Goal: Task Accomplishment & Management: Manage account settings

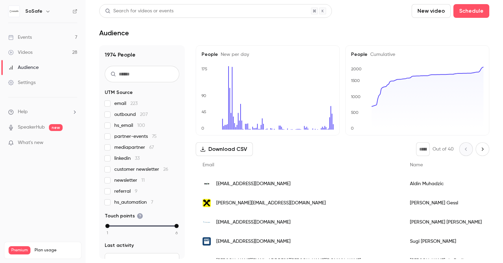
click at [52, 38] on link "Events 7" at bounding box center [43, 37] width 86 height 15
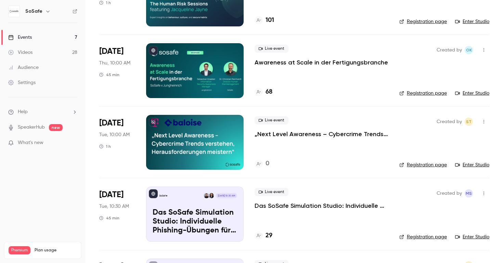
scroll to position [161, 0]
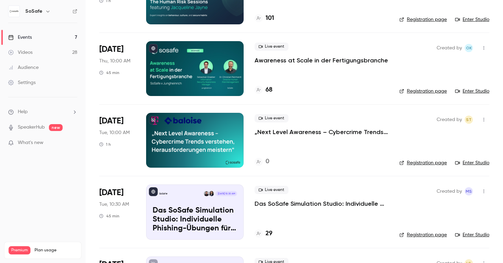
click at [484, 116] on button "button" at bounding box center [484, 119] width 11 height 11
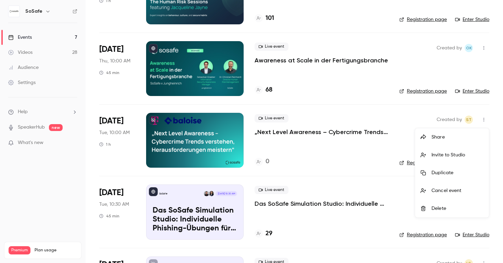
click at [443, 138] on div "Share" at bounding box center [458, 137] width 52 height 7
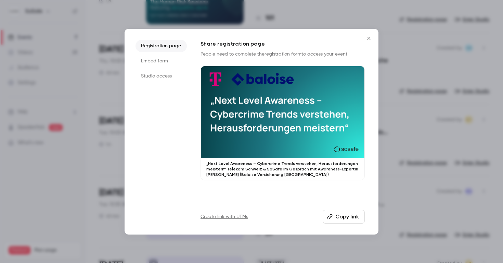
click at [151, 78] on li "Studio access" at bounding box center [161, 76] width 51 height 12
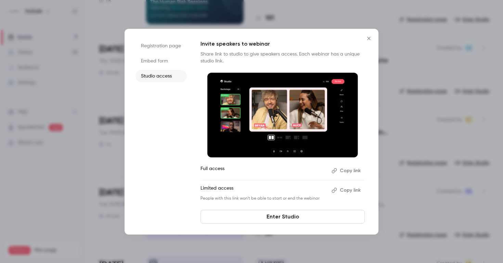
click at [151, 63] on li "Embed form" at bounding box center [161, 61] width 51 height 12
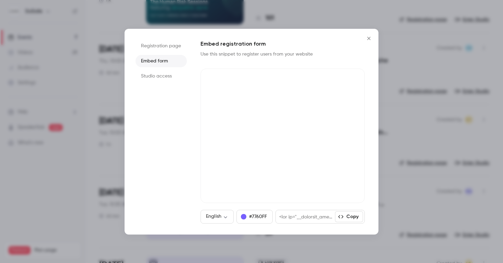
click at [160, 46] on li "Registration page" at bounding box center [161, 46] width 51 height 12
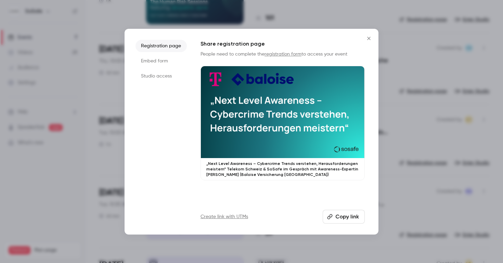
click at [370, 36] on icon "Close" at bounding box center [369, 38] width 8 height 5
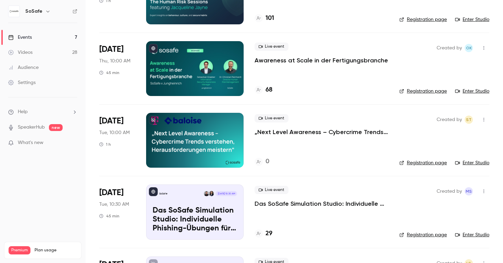
click at [484, 117] on icon "button" at bounding box center [483, 119] width 5 height 5
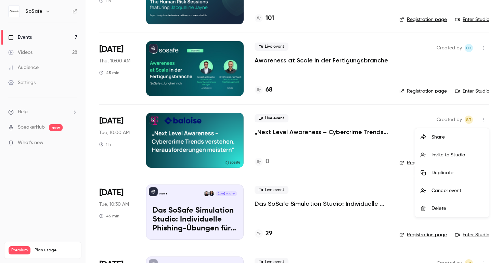
click at [374, 159] on div at bounding box center [251, 131] width 503 height 263
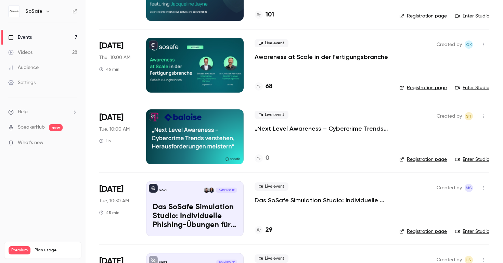
scroll to position [165, 0]
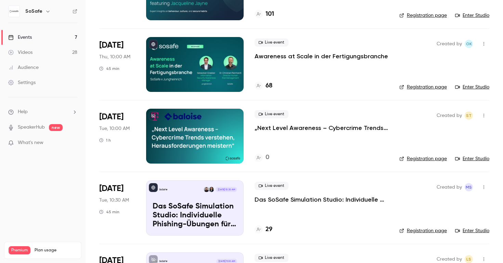
click at [184, 128] on div at bounding box center [195, 136] width 98 height 55
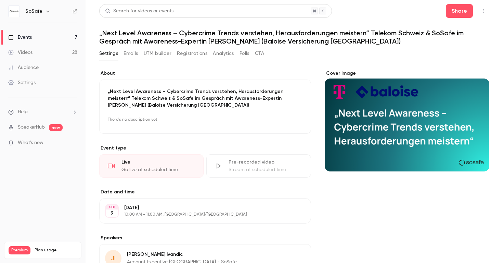
click at [110, 53] on button "Settings" at bounding box center [108, 53] width 19 height 11
click at [188, 52] on button "Registrations" at bounding box center [192, 53] width 30 height 11
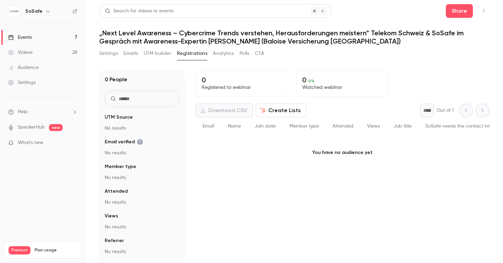
click at [226, 56] on button "Analytics" at bounding box center [223, 53] width 21 height 11
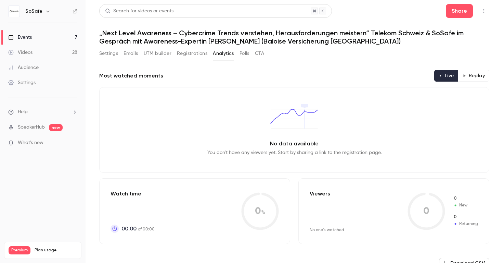
click at [246, 51] on button "Polls" at bounding box center [245, 53] width 10 height 11
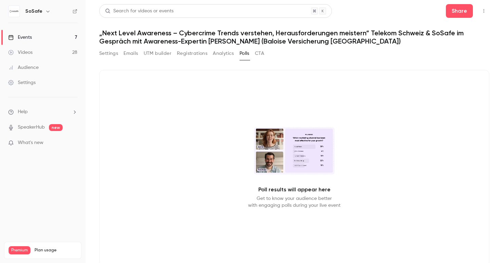
click at [264, 53] on button "CTA" at bounding box center [259, 53] width 9 height 11
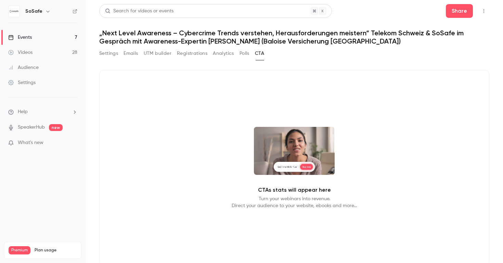
click at [162, 55] on button "UTM builder" at bounding box center [158, 53] width 28 height 11
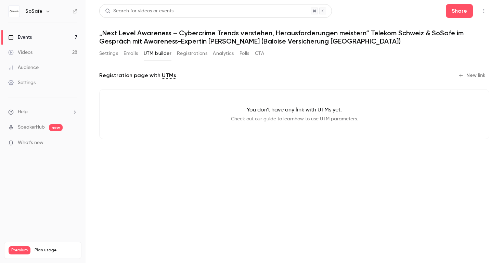
click at [130, 54] on button "Emails" at bounding box center [131, 53] width 14 height 11
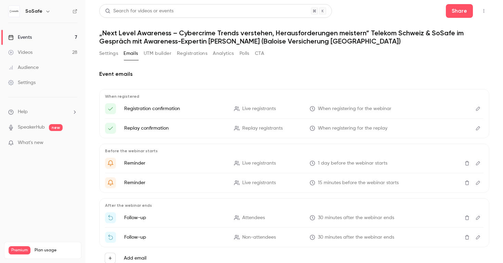
click at [113, 57] on button "Settings" at bounding box center [108, 53] width 19 height 11
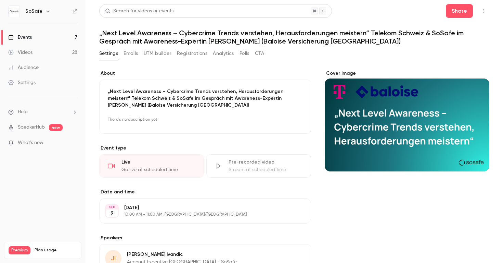
scroll to position [13, 0]
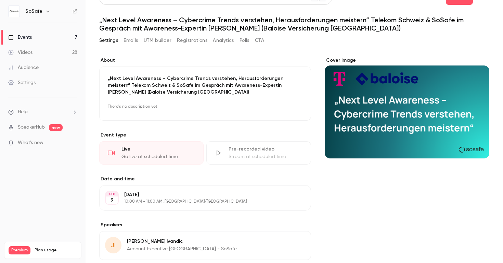
click at [152, 153] on div "Go live at scheduled time" at bounding box center [159, 156] width 74 height 7
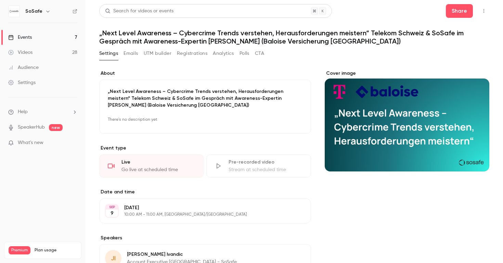
click at [483, 13] on icon "button" at bounding box center [483, 11] width 5 height 5
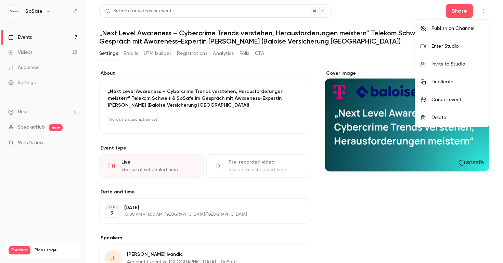
click at [461, 29] on div "Publish on Channel" at bounding box center [458, 28] width 52 height 7
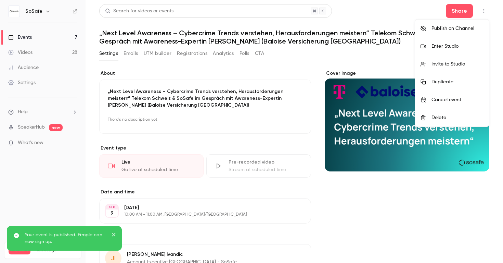
click at [464, 13] on div at bounding box center [251, 131] width 503 height 263
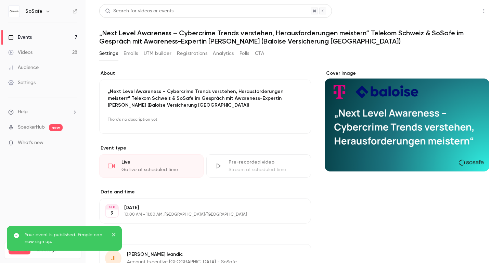
click at [461, 13] on button "Share" at bounding box center [459, 11] width 27 height 14
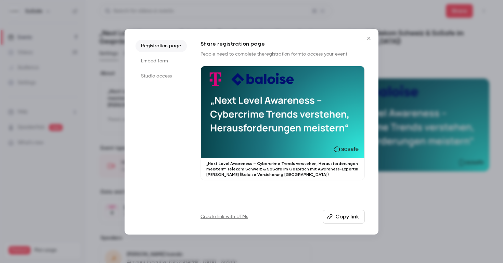
click at [335, 220] on button "Copy link" at bounding box center [344, 217] width 42 height 14
click at [277, 54] on link "registration form" at bounding box center [283, 54] width 37 height 5
click at [368, 38] on icon "Close" at bounding box center [369, 38] width 8 height 5
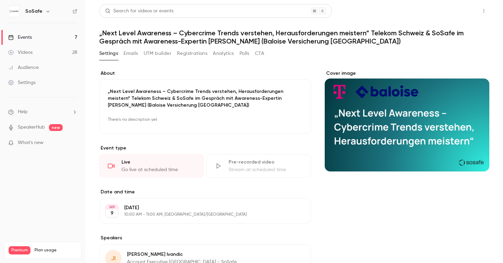
click at [457, 16] on button "Share" at bounding box center [459, 11] width 27 height 14
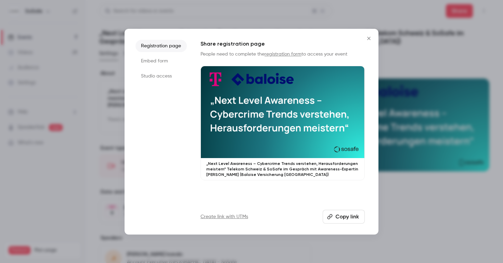
click at [175, 62] on li "Embed form" at bounding box center [161, 61] width 51 height 12
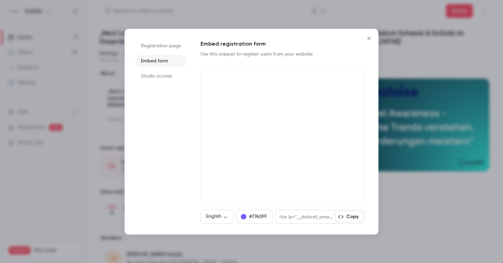
click at [147, 73] on li "Studio access" at bounding box center [161, 76] width 51 height 12
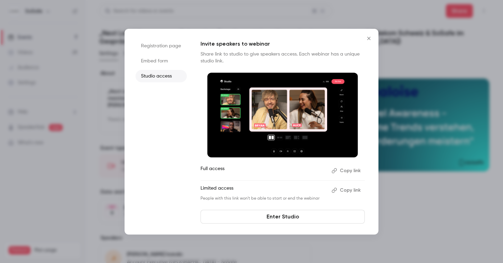
click at [151, 47] on li "Registration page" at bounding box center [161, 46] width 51 height 12
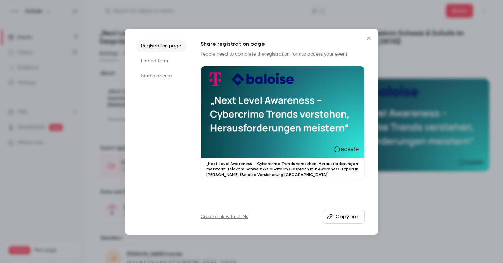
click at [367, 36] on icon "Close" at bounding box center [369, 38] width 8 height 5
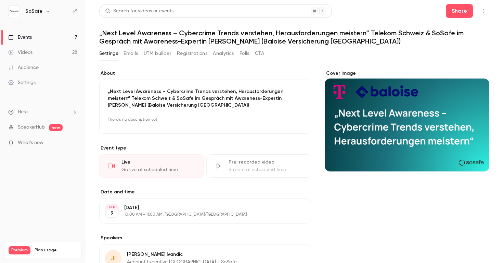
click at [485, 11] on icon "button" at bounding box center [483, 11] width 5 height 5
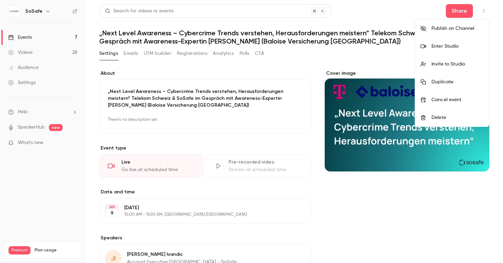
click at [211, 115] on div at bounding box center [251, 131] width 503 height 263
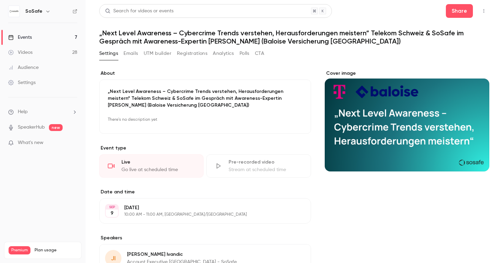
click at [287, 116] on button "Edit" at bounding box center [290, 119] width 25 height 11
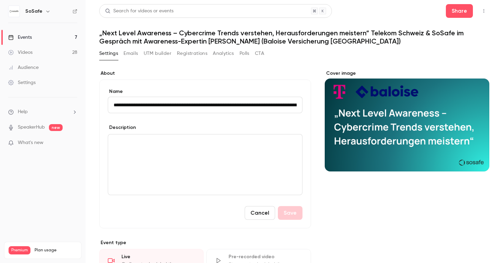
scroll to position [0, 247]
click at [245, 150] on div "editor" at bounding box center [205, 164] width 194 height 60
click at [262, 212] on button "Cancel" at bounding box center [260, 213] width 30 height 14
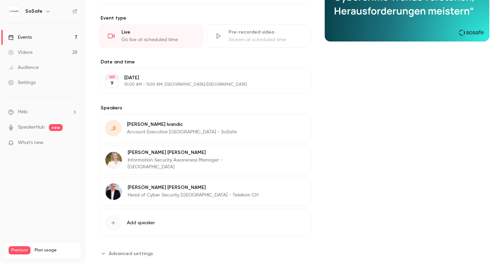
scroll to position [146, 0]
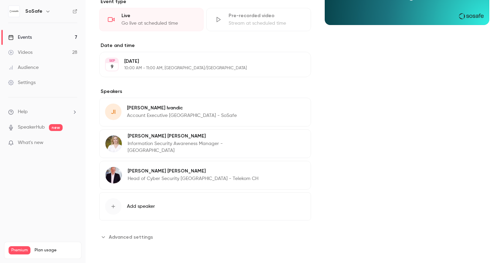
click at [124, 241] on button "Advanced settings" at bounding box center [128, 236] width 58 height 11
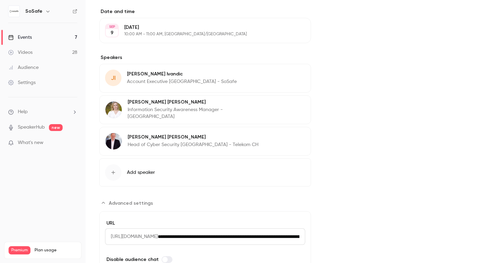
scroll to position [223, 0]
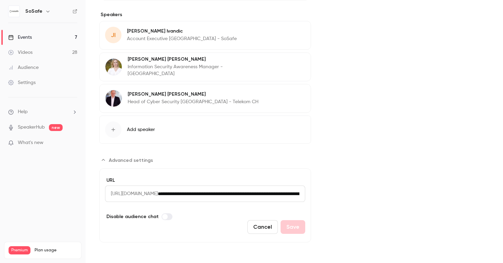
click at [158, 196] on span "[URL][DOMAIN_NAME]" at bounding box center [131, 193] width 53 height 16
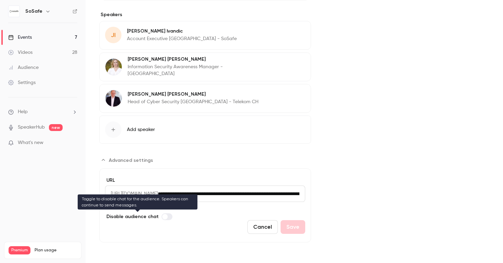
click at [165, 215] on span "Advanced settings" at bounding box center [164, 216] width 5 height 5
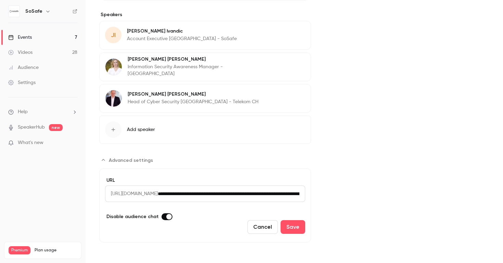
click at [215, 193] on input "**********" at bounding box center [232, 193] width 148 height 16
click at [158, 191] on span "[URL][DOMAIN_NAME]" at bounding box center [131, 193] width 53 height 16
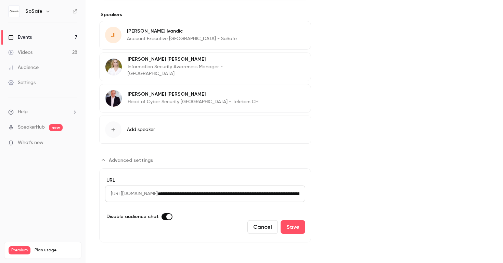
click at [213, 194] on input "**********" at bounding box center [232, 193] width 148 height 16
drag, startPoint x: 299, startPoint y: 193, endPoint x: 90, endPoint y: 188, distance: 209.3
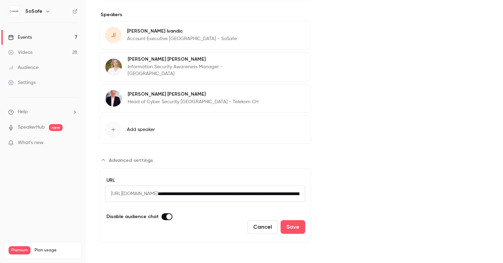
click at [90, 188] on main "Search for videos or events Share „Next Level Awareness – Cybercrime Trends ver…" at bounding box center [295, 131] width 418 height 263
click at [132, 196] on span "[URL][DOMAIN_NAME]" at bounding box center [131, 193] width 53 height 16
click at [139, 192] on span "[URL][DOMAIN_NAME]" at bounding box center [131, 193] width 53 height 16
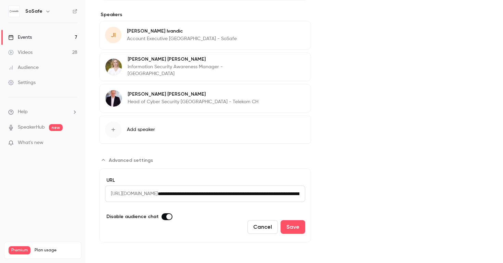
click at [139, 192] on span "[URL][DOMAIN_NAME]" at bounding box center [131, 193] width 53 height 16
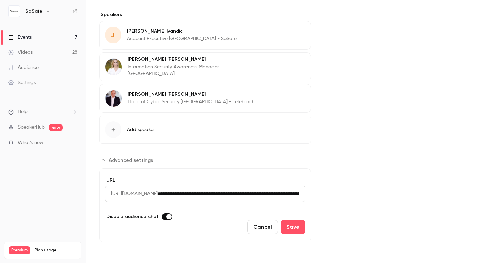
click at [139, 192] on span "[URL][DOMAIN_NAME]" at bounding box center [131, 193] width 53 height 16
click at [255, 194] on input "**********" at bounding box center [232, 193] width 148 height 16
click at [255, 193] on input "**********" at bounding box center [232, 193] width 148 height 16
click at [236, 142] on button "Add speaker" at bounding box center [205, 129] width 212 height 28
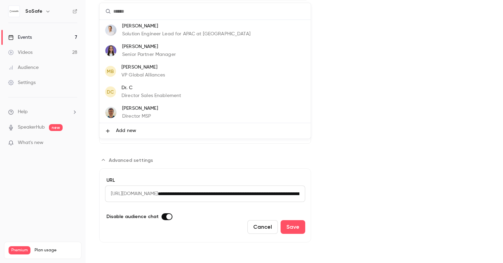
click at [142, 154] on div at bounding box center [251, 131] width 503 height 263
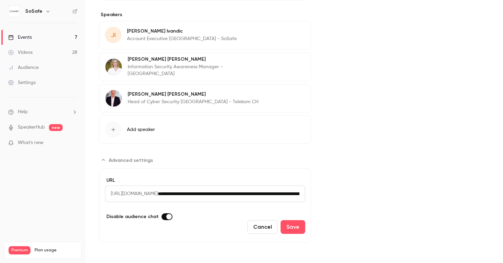
click at [138, 160] on span "Advanced settings" at bounding box center [131, 159] width 44 height 7
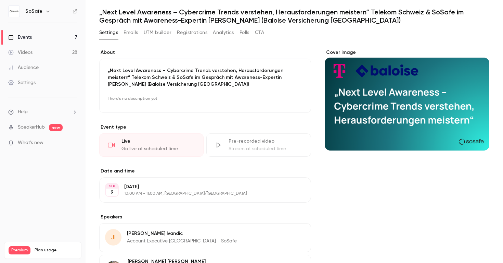
scroll to position [0, 0]
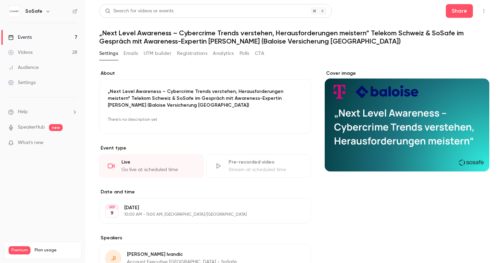
click at [132, 56] on button "Emails" at bounding box center [131, 53] width 14 height 11
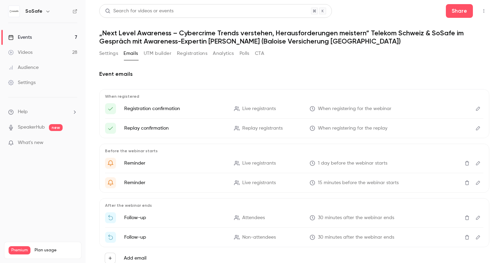
click at [112, 52] on button "Settings" at bounding box center [108, 53] width 19 height 11
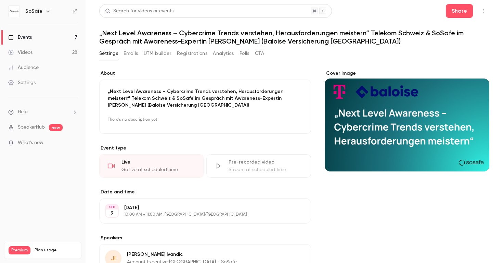
click at [132, 52] on button "Emails" at bounding box center [131, 53] width 14 height 11
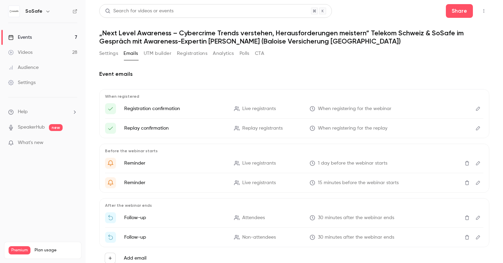
click at [478, 108] on icon "Edit" at bounding box center [478, 108] width 5 height 5
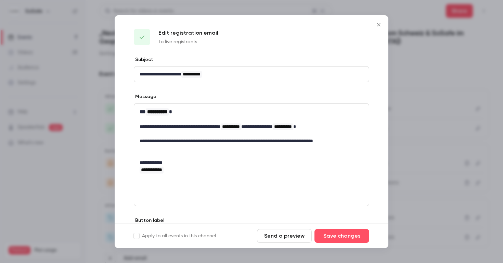
click at [230, 75] on p "**********" at bounding box center [252, 74] width 224 height 7
click at [377, 25] on icon "Close" at bounding box center [379, 24] width 8 height 5
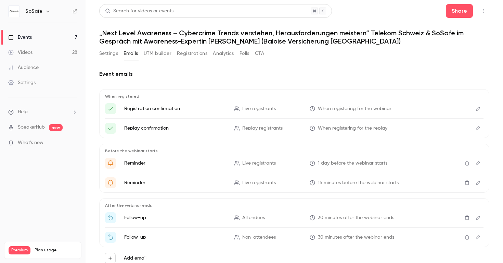
click at [193, 53] on button "Registrations" at bounding box center [192, 53] width 30 height 11
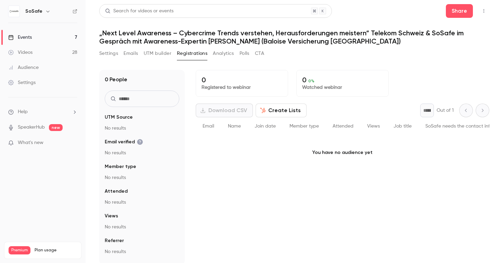
scroll to position [5, 0]
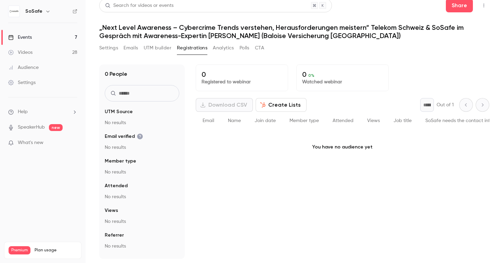
click at [216, 48] on button "Analytics" at bounding box center [223, 47] width 21 height 11
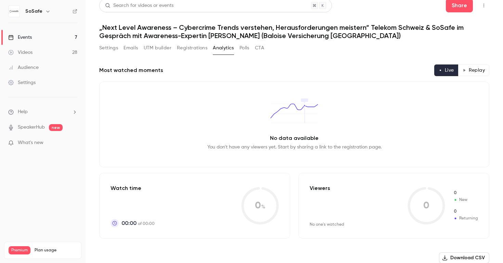
click at [249, 46] on button "Polls" at bounding box center [245, 47] width 10 height 11
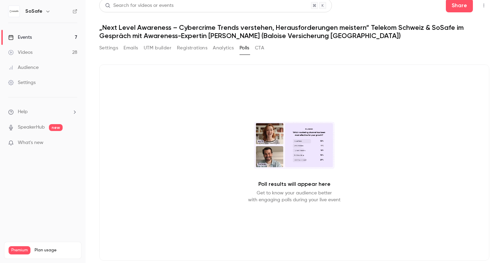
click at [259, 47] on button "CTA" at bounding box center [259, 47] width 9 height 11
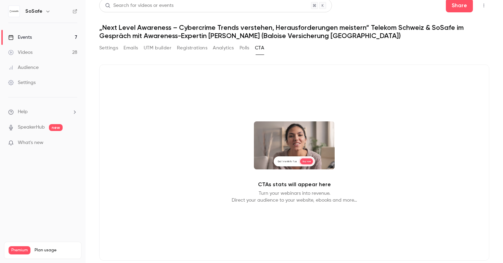
click at [151, 52] on button "UTM builder" at bounding box center [158, 47] width 28 height 11
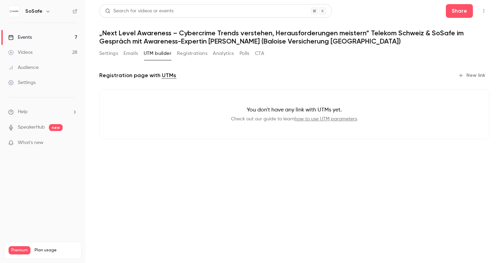
click at [126, 53] on button "Emails" at bounding box center [131, 53] width 14 height 11
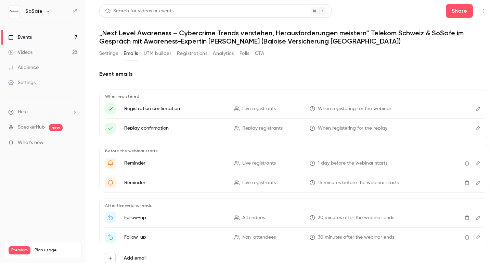
click at [108, 53] on button "Settings" at bounding box center [108, 53] width 19 height 11
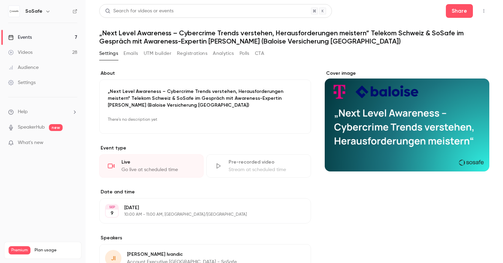
click at [129, 53] on button "Emails" at bounding box center [131, 53] width 14 height 11
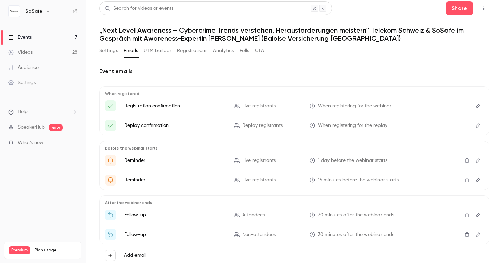
scroll to position [3, 0]
click at [275, 104] on span "Live registrants" at bounding box center [259, 105] width 34 height 7
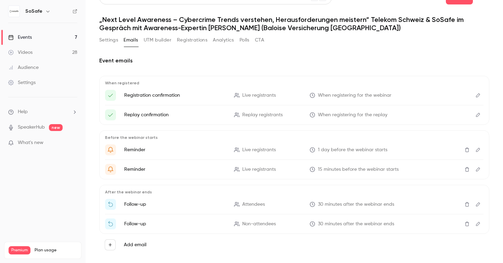
scroll to position [0, 0]
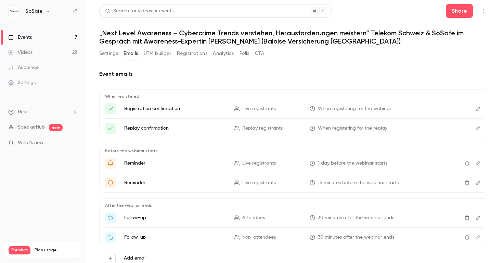
click at [111, 55] on button "Settings" at bounding box center [108, 53] width 19 height 11
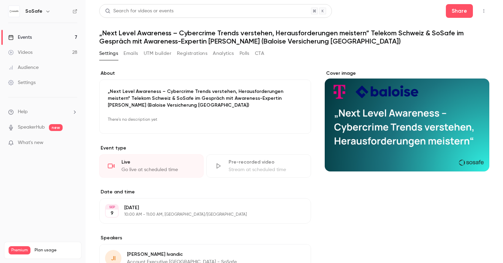
click at [484, 11] on icon "button" at bounding box center [484, 11] width 1 height 4
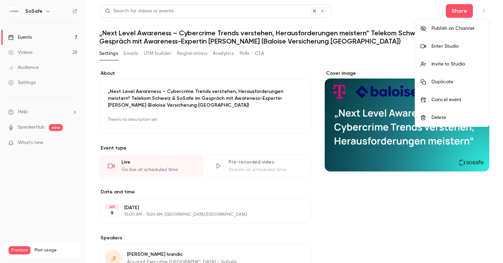
click at [453, 85] on div "Duplicate" at bounding box center [458, 81] width 52 height 7
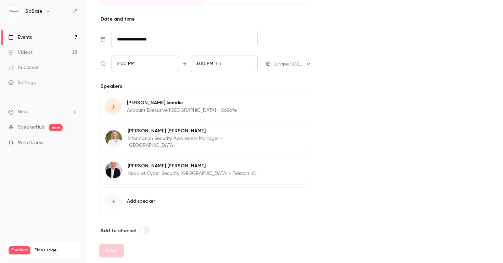
scroll to position [201, 0]
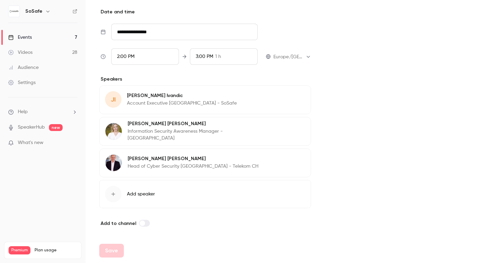
click at [181, 32] on input "**********" at bounding box center [184, 32] width 147 height 16
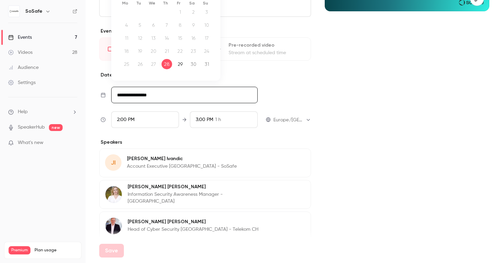
scroll to position [108, 0]
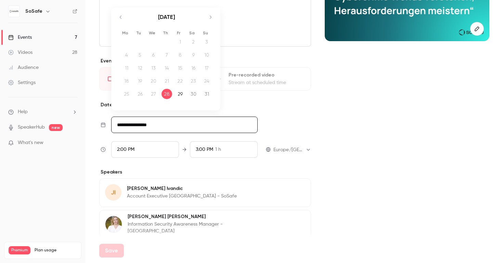
click at [212, 13] on icon "Move forward to switch to the next month." at bounding box center [210, 17] width 8 height 8
click at [137, 54] on div "9" at bounding box center [140, 55] width 11 height 10
type input "**********"
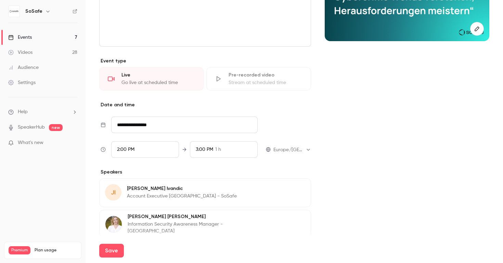
click at [150, 145] on div "2:00 PM" at bounding box center [145, 149] width 68 height 16
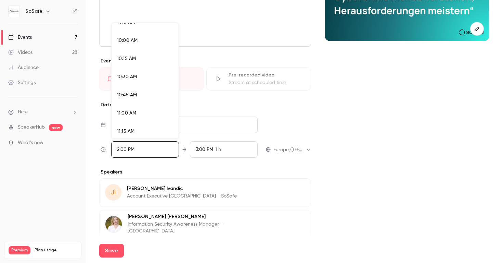
scroll to position [718, 0]
click at [142, 40] on div "10:00 AM" at bounding box center [145, 40] width 56 height 7
click at [326, 176] on div at bounding box center [251, 131] width 503 height 263
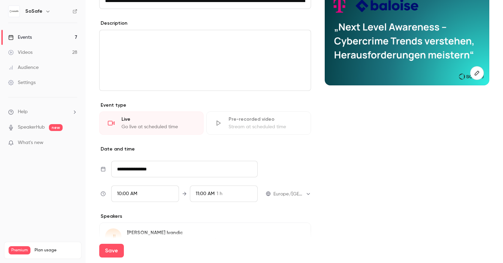
scroll to position [0, 0]
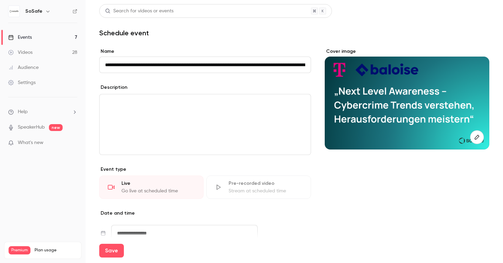
click at [36, 82] on link "Settings" at bounding box center [43, 82] width 86 height 15
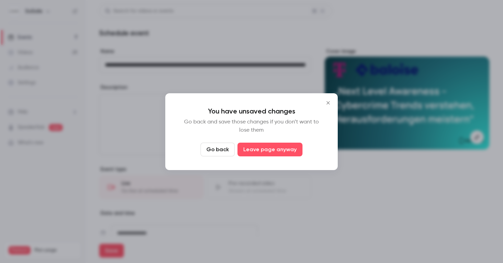
click at [221, 152] on button "Go back" at bounding box center [218, 149] width 34 height 14
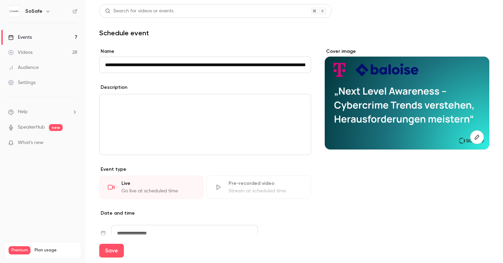
click at [40, 76] on link "Settings" at bounding box center [43, 82] width 86 height 15
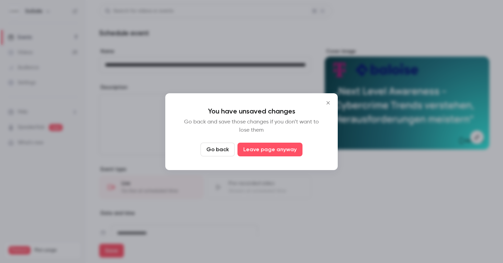
click at [213, 150] on button "Go back" at bounding box center [218, 149] width 34 height 14
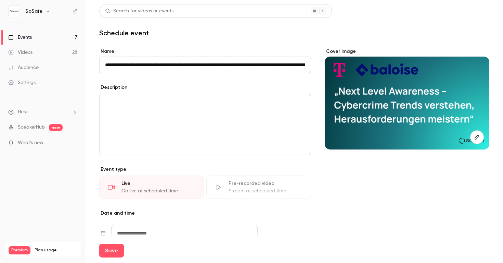
click at [23, 84] on div "Settings" at bounding box center [21, 82] width 27 height 7
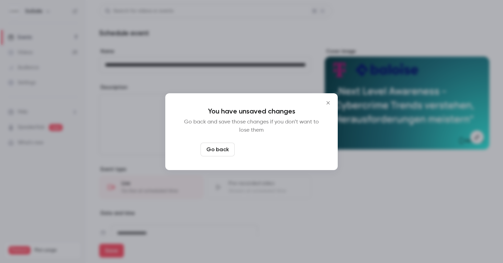
click at [250, 149] on button "Leave page anyway" at bounding box center [270, 149] width 65 height 14
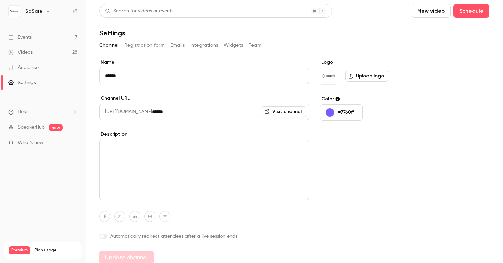
click at [146, 45] on button "Registration form" at bounding box center [144, 45] width 41 height 11
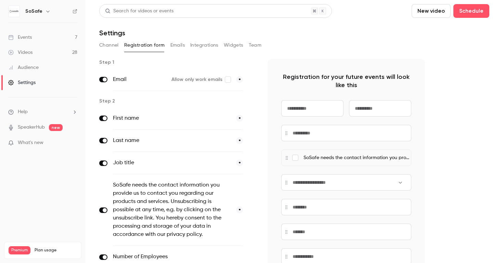
click at [177, 46] on button "Emails" at bounding box center [178, 45] width 14 height 11
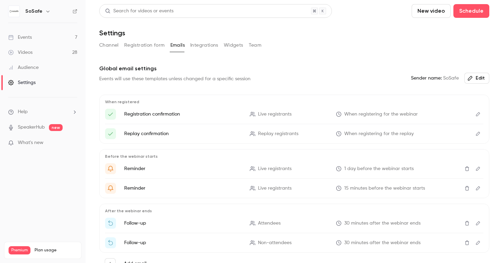
click at [199, 46] on button "Integrations" at bounding box center [204, 45] width 28 height 11
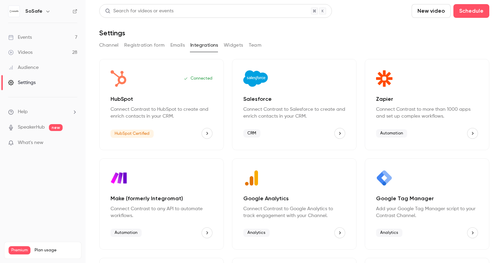
click at [231, 46] on button "Widgets" at bounding box center [234, 45] width 20 height 11
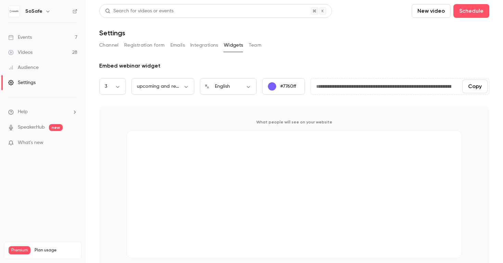
click at [255, 46] on button "Team" at bounding box center [255, 45] width 13 height 11
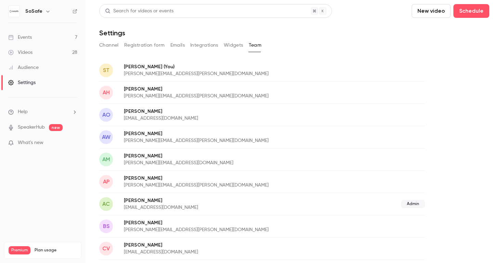
click at [48, 48] on link "Videos 28" at bounding box center [43, 52] width 86 height 15
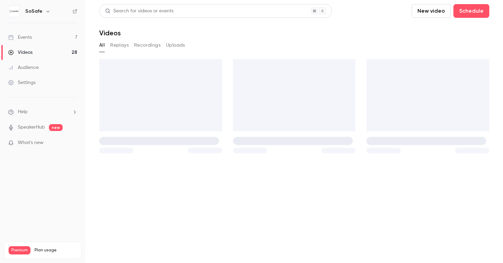
click at [51, 37] on link "Events 7" at bounding box center [43, 37] width 86 height 15
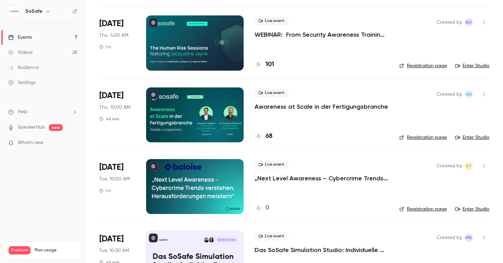
scroll to position [166, 0]
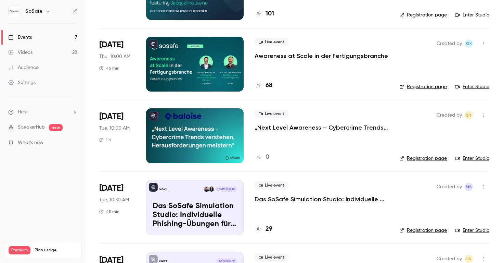
click at [441, 160] on link "Registration page" at bounding box center [424, 158] width 48 height 7
click at [483, 112] on button "button" at bounding box center [484, 115] width 11 height 11
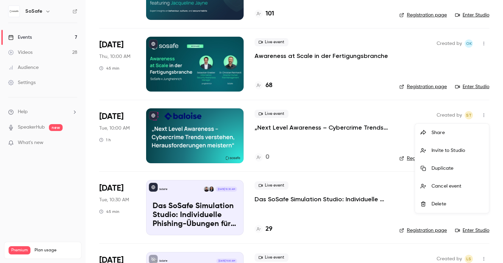
click at [452, 136] on li "Share" at bounding box center [452, 133] width 74 height 18
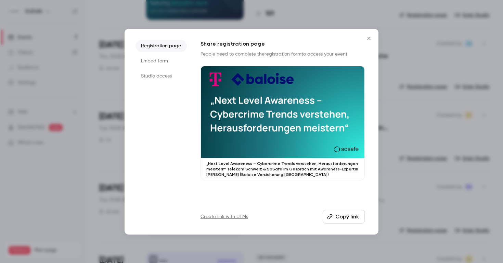
click at [238, 217] on link "Create link with UTMs" at bounding box center [225, 216] width 48 height 7
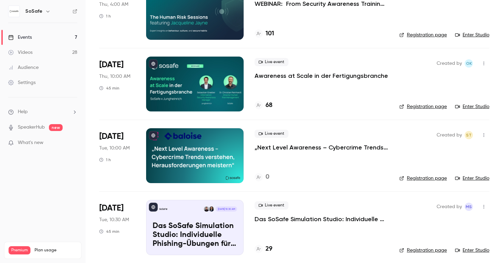
scroll to position [202, 0]
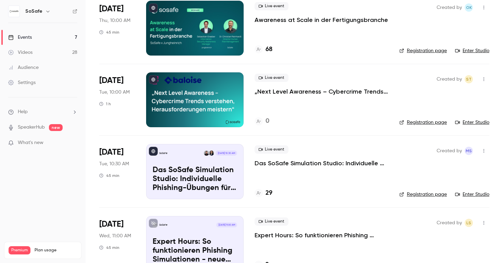
click at [490, 78] on main "Search for videos or events New video Schedule Events Upcoming Past Recurring R…" at bounding box center [295, 131] width 418 height 263
click at [483, 78] on icon "button" at bounding box center [483, 79] width 5 height 5
click at [362, 136] on div at bounding box center [251, 131] width 503 height 263
click at [473, 122] on link "Enter Studio" at bounding box center [472, 122] width 34 height 7
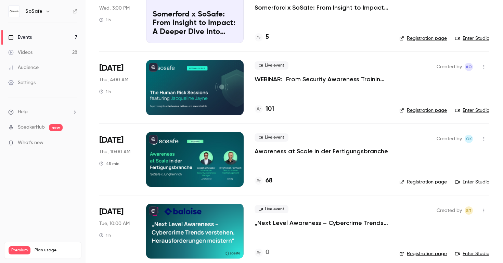
scroll to position [0, 0]
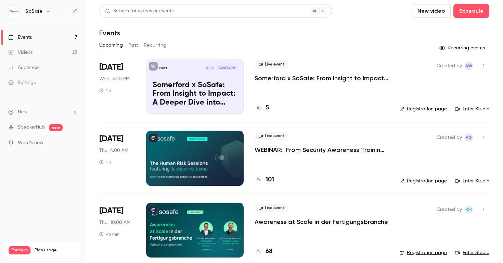
click at [268, 15] on div "Search for videos or events" at bounding box center [215, 11] width 233 height 14
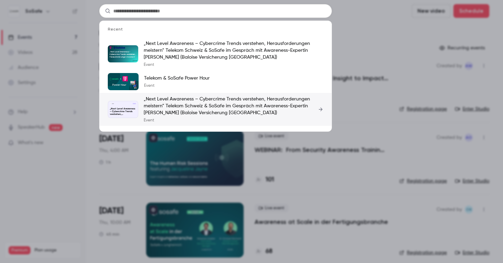
click at [230, 105] on p "„Next Level Awareness – Cybercrime Trends verstehen, Herausforderungen meistern…" at bounding box center [234, 106] width 180 height 21
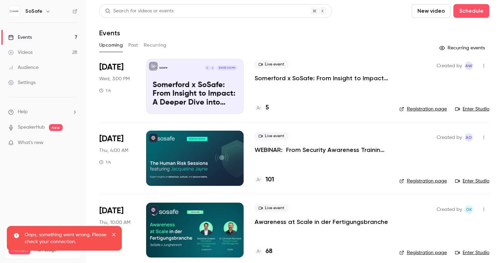
click at [199, 9] on div "Search for videos or events" at bounding box center [215, 11] width 233 height 14
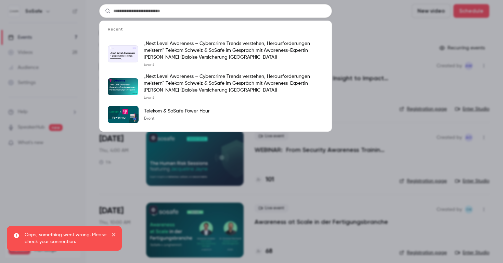
click at [197, 10] on input "text" at bounding box center [215, 11] width 233 height 14
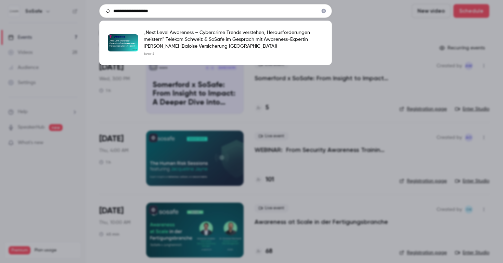
type input "**********"
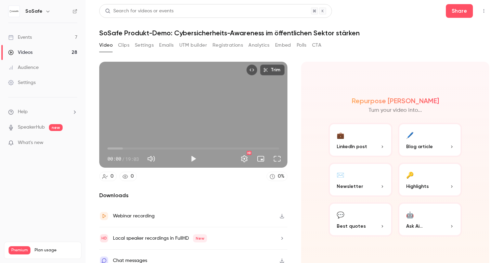
click at [44, 37] on link "Events 7" at bounding box center [43, 37] width 86 height 15
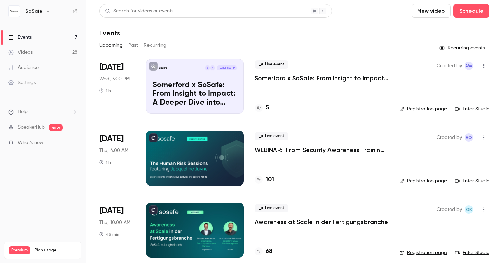
click at [131, 46] on button "Past" at bounding box center [133, 45] width 10 height 11
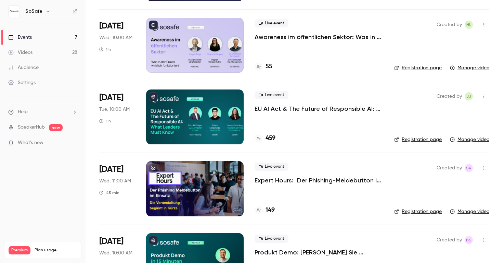
scroll to position [742, 0]
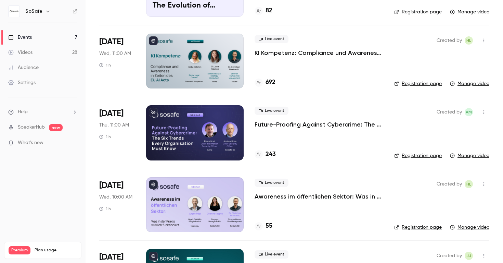
click at [45, 12] on icon "button" at bounding box center [47, 11] width 5 height 5
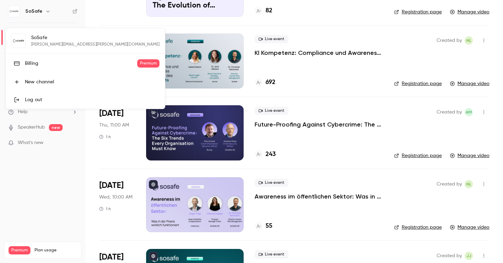
click at [45, 12] on div at bounding box center [251, 131] width 503 height 263
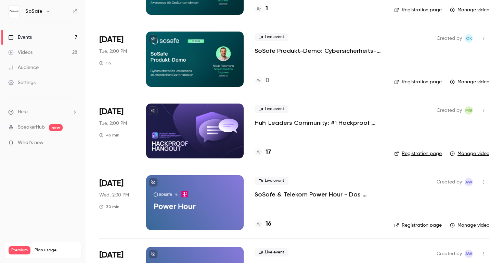
scroll to position [74, 0]
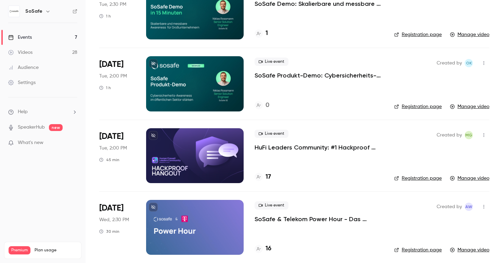
click at [27, 86] on link "Settings" at bounding box center [43, 82] width 86 height 15
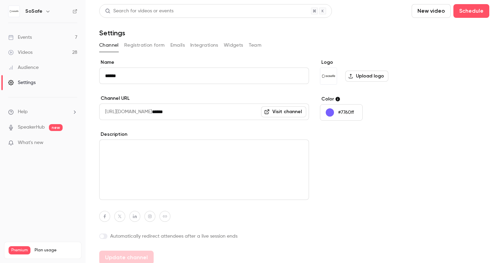
click at [147, 43] on button "Registration form" at bounding box center [144, 45] width 41 height 11
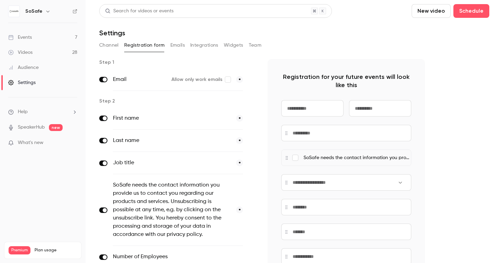
click at [35, 31] on link "Events 7" at bounding box center [43, 37] width 86 height 15
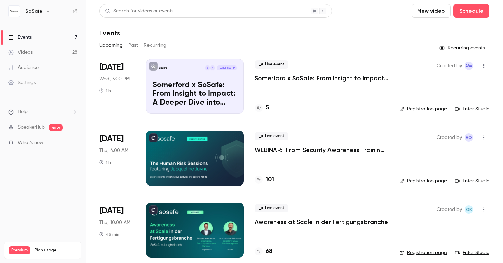
click at [158, 43] on button "Recurring" at bounding box center [155, 45] width 23 height 11
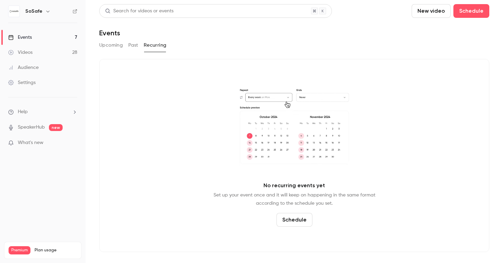
click at [133, 43] on button "Past" at bounding box center [133, 45] width 10 height 11
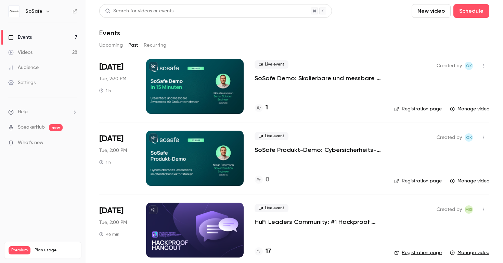
click at [105, 45] on button "Upcoming" at bounding box center [111, 45] width 24 height 11
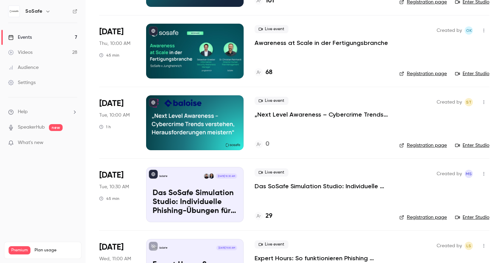
scroll to position [176, 0]
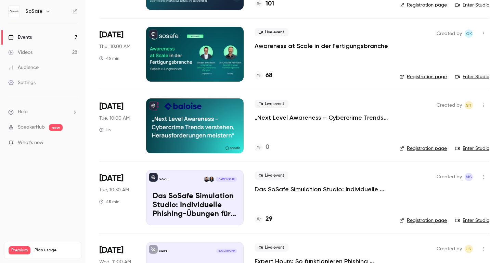
click at [484, 103] on icon "button" at bounding box center [483, 105] width 5 height 5
click at [486, 102] on div at bounding box center [251, 131] width 503 height 263
click at [486, 104] on icon "button" at bounding box center [483, 105] width 5 height 5
click at [342, 112] on div at bounding box center [251, 131] width 503 height 263
click at [413, 148] on link "Registration page" at bounding box center [424, 148] width 48 height 7
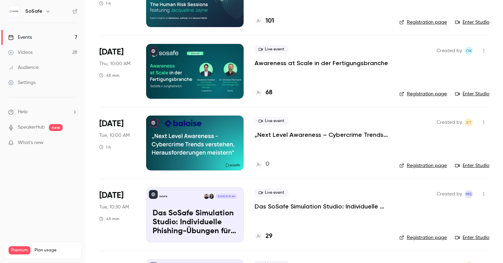
scroll to position [153, 0]
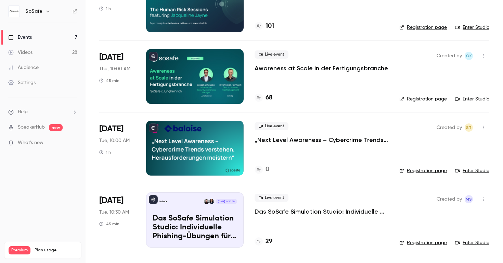
click at [486, 127] on icon "button" at bounding box center [483, 127] width 5 height 5
click at [443, 148] on div "Share" at bounding box center [458, 144] width 52 height 7
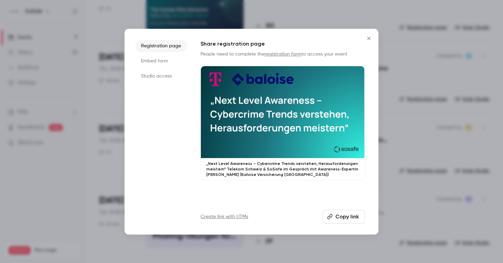
click at [346, 216] on button "Copy link" at bounding box center [344, 217] width 42 height 14
click at [369, 34] on button "Close" at bounding box center [369, 39] width 14 height 14
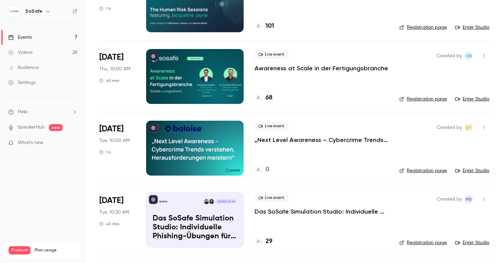
click at [189, 141] on div at bounding box center [195, 148] width 98 height 55
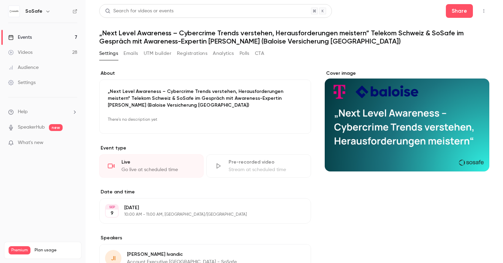
click at [181, 56] on button "Registrations" at bounding box center [192, 53] width 30 height 11
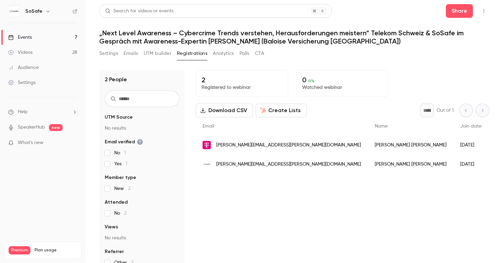
scroll to position [1, 0]
click at [40, 37] on link "Events 7" at bounding box center [43, 37] width 86 height 15
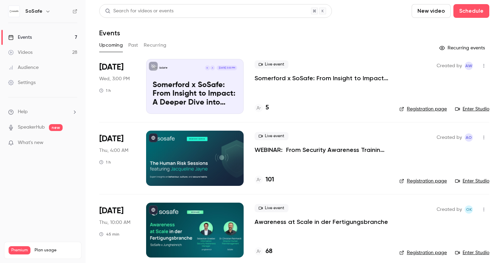
click at [200, 84] on p "Somerford x SoSafe: From Insight to Impact: A Deeper Dive into Behavioral Scien…" at bounding box center [195, 94] width 85 height 26
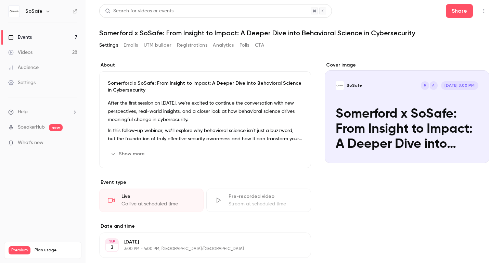
click at [195, 44] on button "Registrations" at bounding box center [192, 45] width 30 height 11
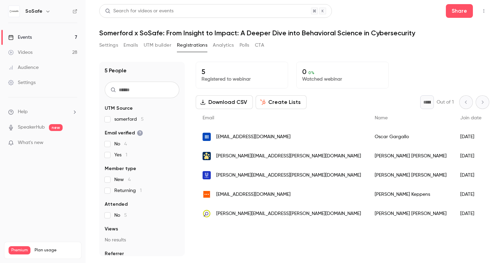
scroll to position [0, 0]
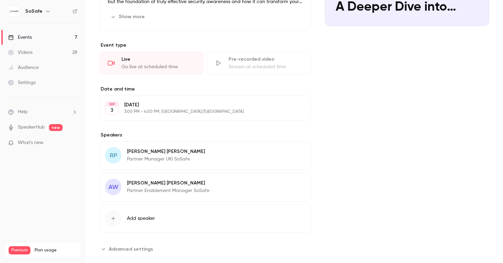
scroll to position [149, 0]
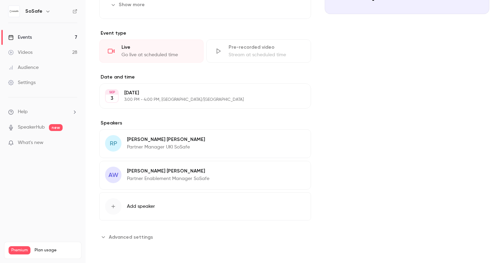
click at [271, 50] on div "Pre-recorded video" at bounding box center [266, 47] width 74 height 7
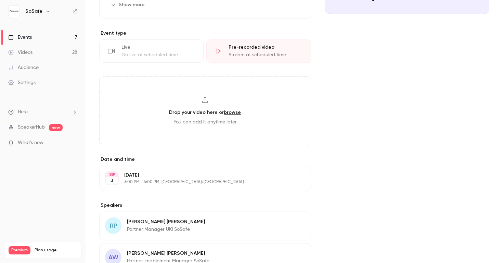
click at [154, 53] on div "Go live at scheduled time" at bounding box center [159, 54] width 74 height 7
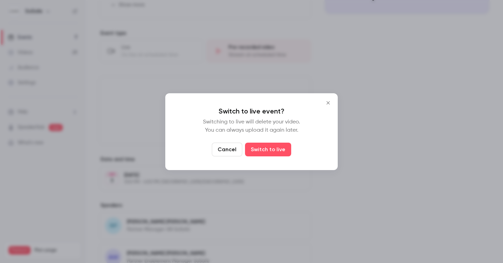
click at [229, 150] on button "Cancel" at bounding box center [227, 149] width 30 height 14
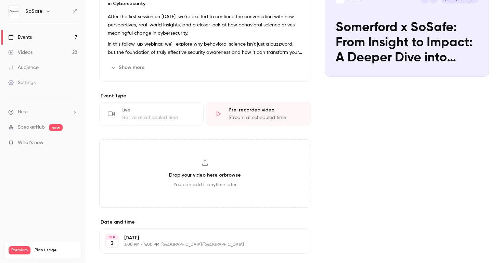
scroll to position [0, 0]
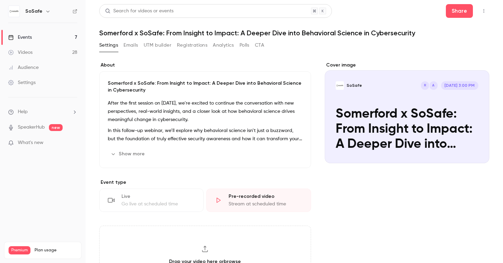
click at [39, 38] on link "Events 7" at bounding box center [43, 37] width 86 height 15
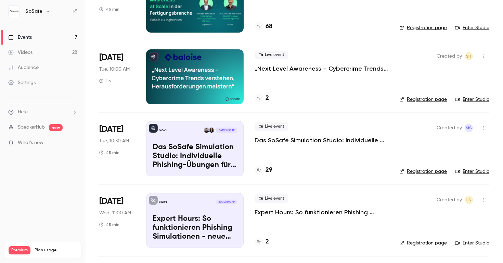
scroll to position [257, 0]
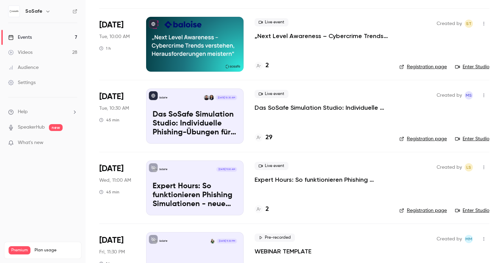
click at [197, 46] on div at bounding box center [195, 44] width 98 height 55
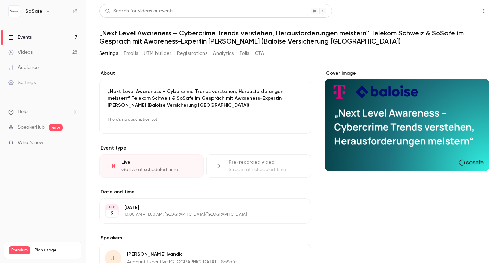
click at [460, 11] on button "Share" at bounding box center [459, 11] width 27 height 14
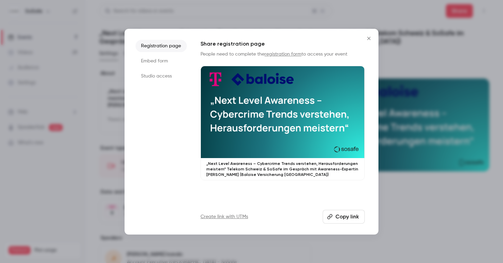
click at [157, 59] on li "Embed form" at bounding box center [161, 61] width 51 height 12
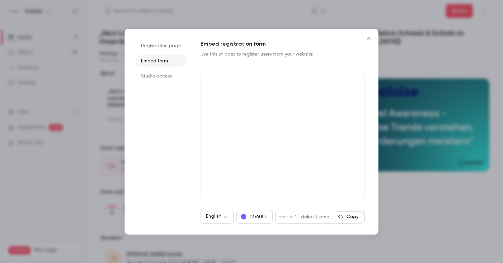
click at [154, 79] on li "Studio access" at bounding box center [161, 76] width 51 height 12
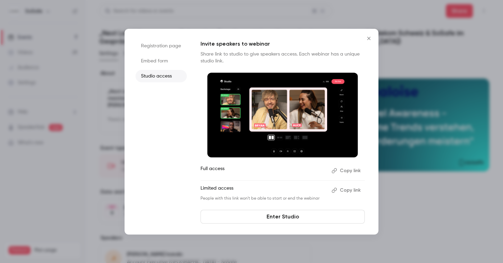
click at [152, 41] on li "Registration page" at bounding box center [161, 46] width 51 height 12
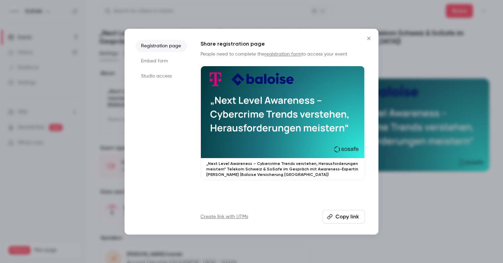
click at [367, 37] on icon "Close" at bounding box center [369, 38] width 8 height 5
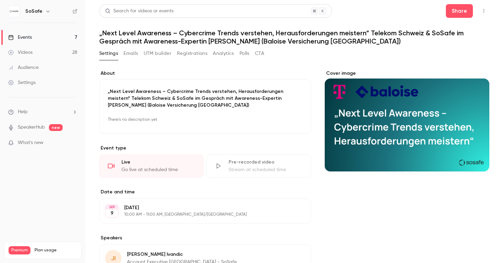
click at [22, 82] on div "Settings" at bounding box center [21, 82] width 27 height 7
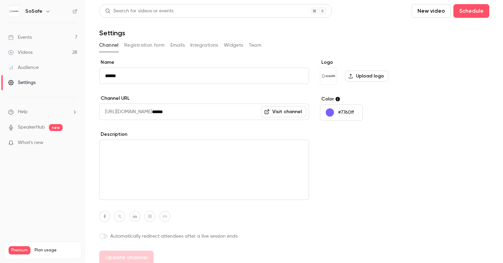
click at [138, 45] on button "Registration form" at bounding box center [144, 45] width 41 height 11
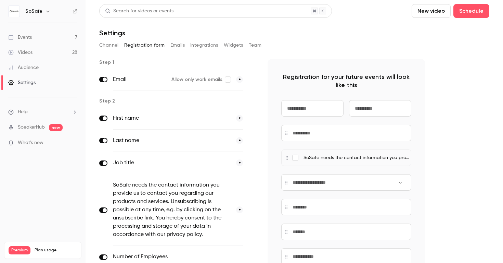
click at [47, 36] on link "Events 7" at bounding box center [43, 37] width 86 height 15
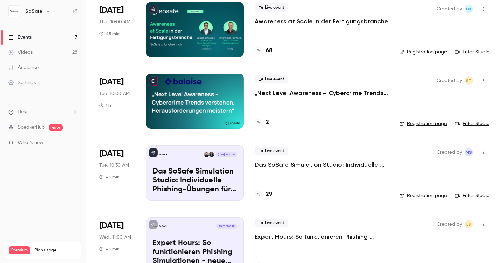
click at [184, 99] on div at bounding box center [195, 101] width 98 height 55
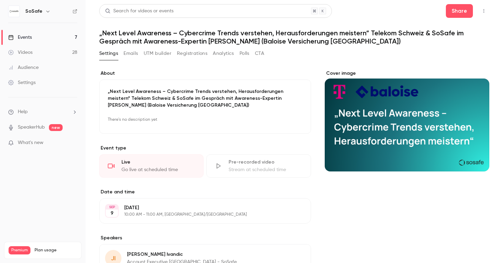
click at [129, 55] on button "Emails" at bounding box center [131, 53] width 14 height 11
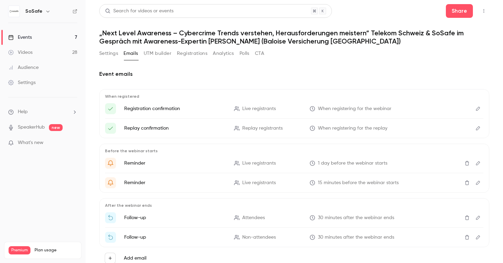
click at [257, 54] on button "CTA" at bounding box center [259, 53] width 9 height 11
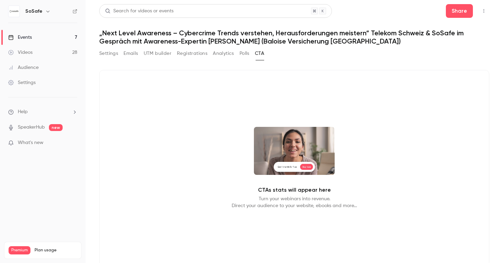
click at [221, 54] on button "Analytics" at bounding box center [223, 53] width 21 height 11
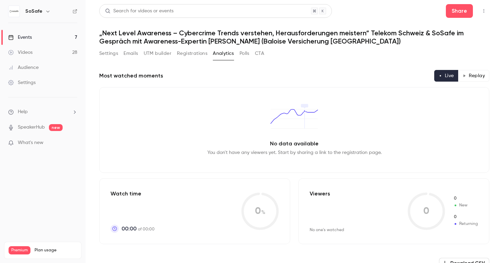
click at [193, 60] on div "Settings Emails UTM builder Registrations Analytics Polls CTA" at bounding box center [181, 55] width 165 height 14
click at [191, 55] on button "Registrations" at bounding box center [192, 53] width 30 height 11
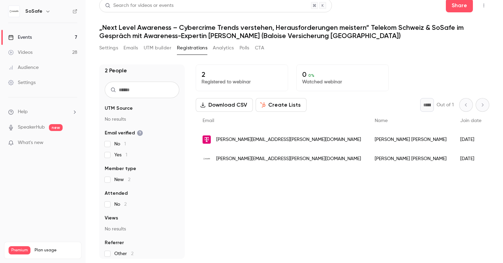
scroll to position [7, 0]
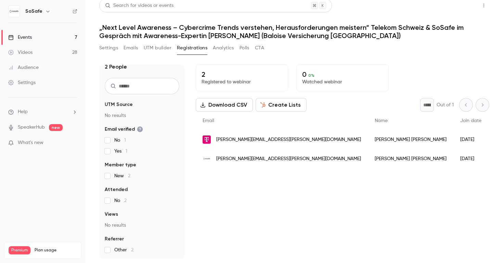
click at [458, 5] on button "Share" at bounding box center [459, 6] width 27 height 14
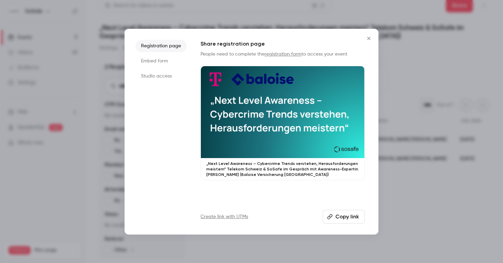
click at [368, 39] on icon "Close" at bounding box center [369, 38] width 8 height 5
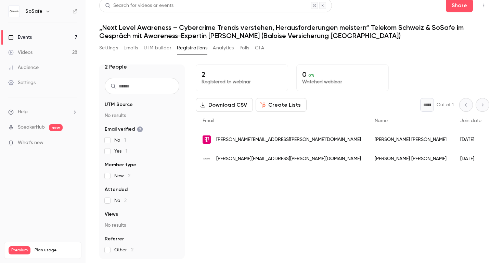
scroll to position [0, 0]
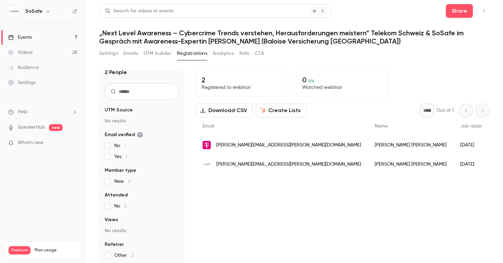
click at [134, 53] on button "Emails" at bounding box center [131, 53] width 14 height 11
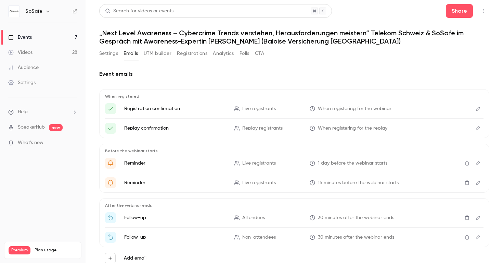
click at [478, 127] on icon "Edit" at bounding box center [478, 128] width 4 height 4
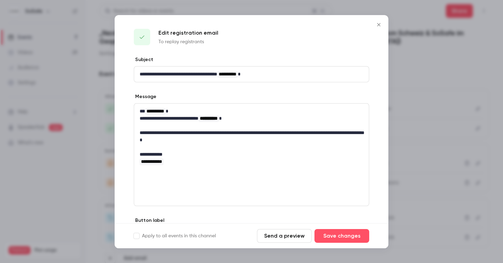
click at [377, 25] on icon "Close" at bounding box center [379, 24] width 8 height 5
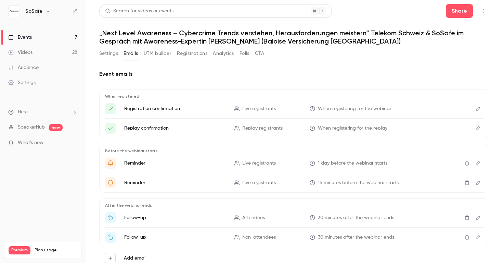
scroll to position [24, 0]
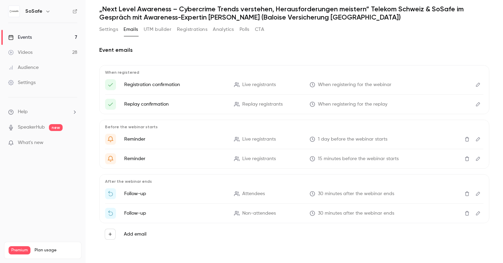
click at [473, 85] on li "Registration confirmation Live registrants When registering for the webinar" at bounding box center [294, 84] width 379 height 11
click at [477, 83] on icon "Edit" at bounding box center [478, 84] width 5 height 5
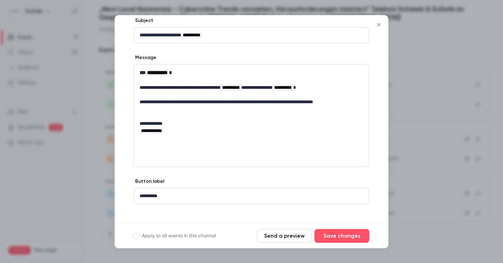
scroll to position [45, 0]
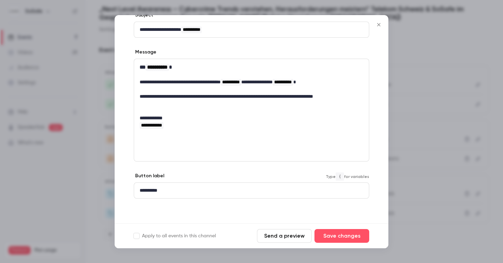
click at [259, 194] on div "**********" at bounding box center [251, 190] width 235 height 15
click at [267, 159] on div "**********" at bounding box center [252, 110] width 236 height 103
click at [378, 25] on icon "Close" at bounding box center [379, 24] width 8 height 5
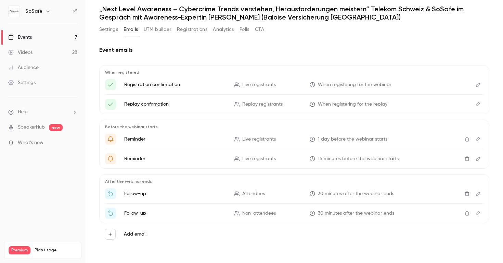
click at [47, 36] on link "Events 7" at bounding box center [43, 37] width 86 height 15
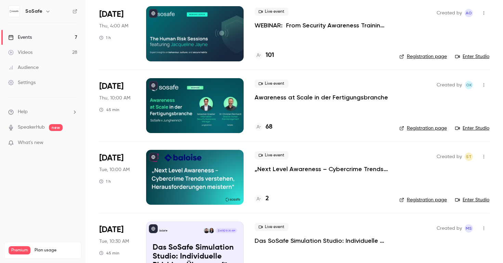
scroll to position [125, 0]
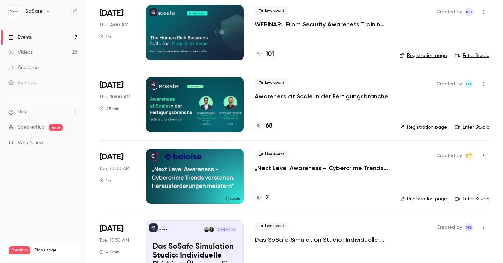
click at [190, 185] on div at bounding box center [195, 176] width 98 height 55
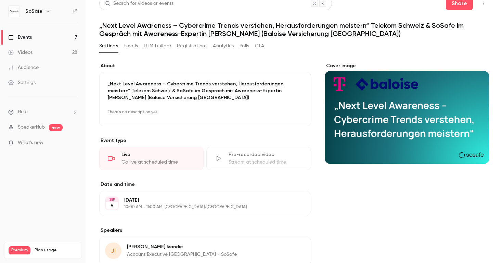
scroll to position [4, 0]
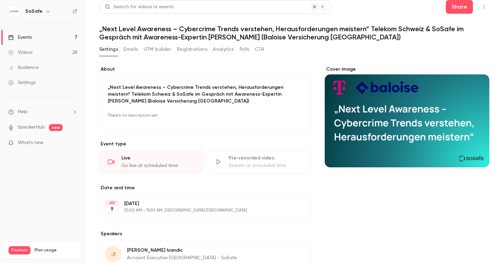
click at [243, 161] on div "Pre-recorded video" at bounding box center [266, 157] width 74 height 7
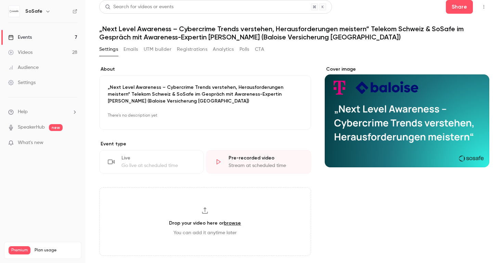
click at [239, 159] on div "Pre-recorded video" at bounding box center [266, 157] width 74 height 7
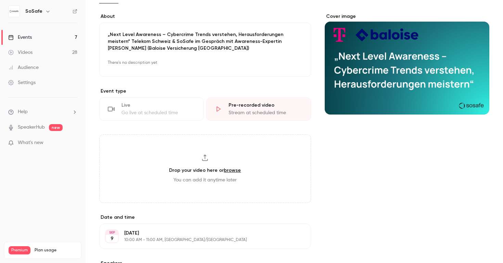
scroll to position [47, 0]
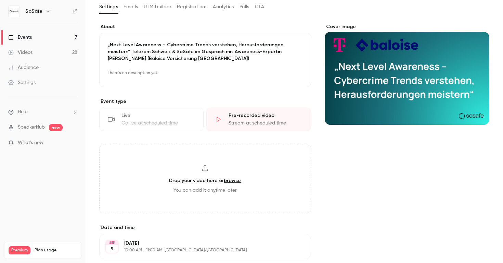
click at [265, 120] on div "Stream at scheduled time" at bounding box center [266, 123] width 74 height 7
click at [145, 112] on div "Live" at bounding box center [159, 115] width 74 height 7
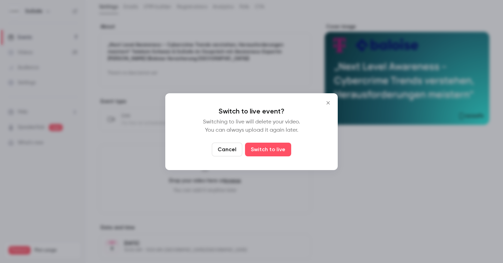
click at [228, 151] on button "Cancel" at bounding box center [227, 149] width 30 height 14
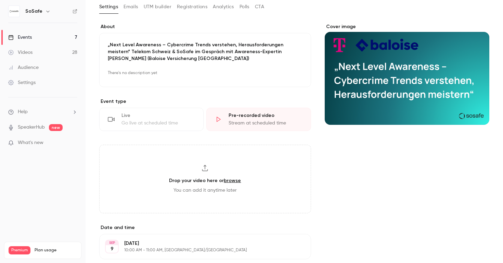
click at [166, 121] on div "Go live at scheduled time" at bounding box center [159, 123] width 74 height 7
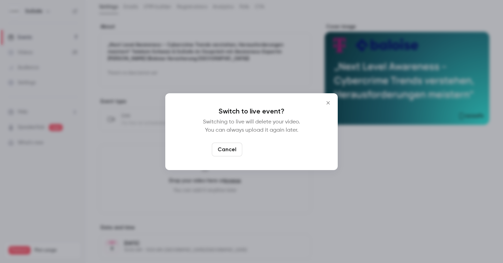
click at [266, 148] on button "Switch to live" at bounding box center [268, 149] width 46 height 14
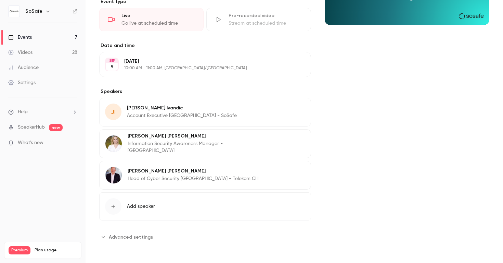
scroll to position [0, 0]
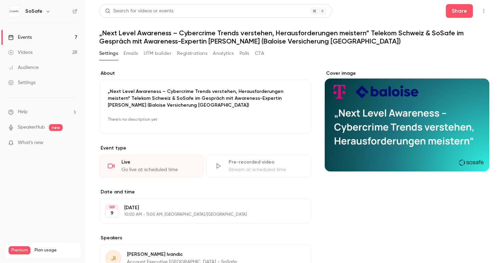
click at [220, 52] on button "Analytics" at bounding box center [223, 53] width 21 height 11
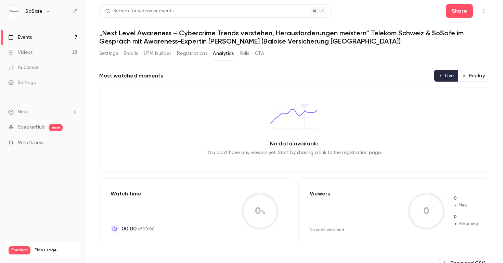
click at [154, 52] on button "UTM builder" at bounding box center [158, 53] width 28 height 11
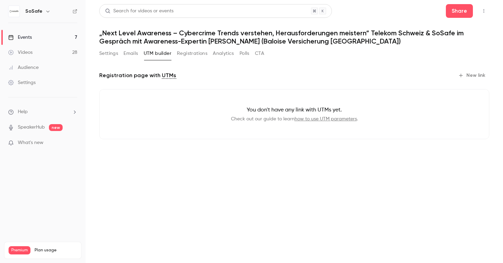
click at [476, 76] on button "New link" at bounding box center [473, 75] width 34 height 11
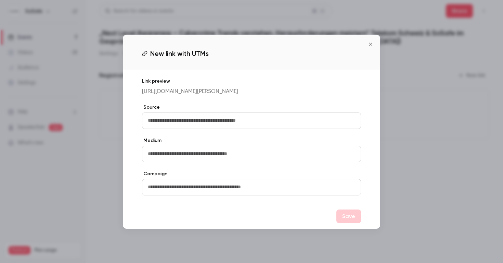
click at [372, 37] on button "Close" at bounding box center [371, 44] width 14 height 14
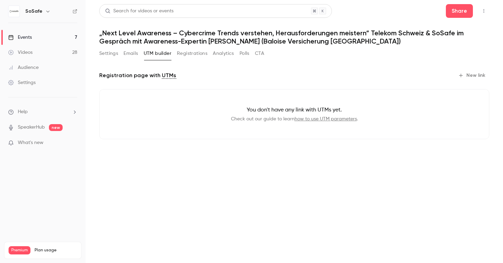
click at [50, 33] on link "Events 7" at bounding box center [43, 37] width 86 height 15
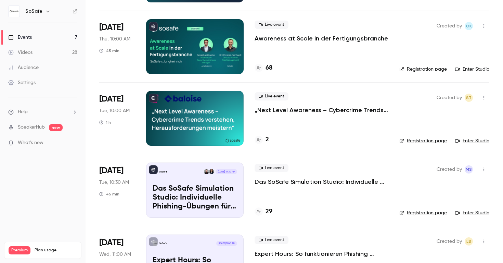
scroll to position [207, 0]
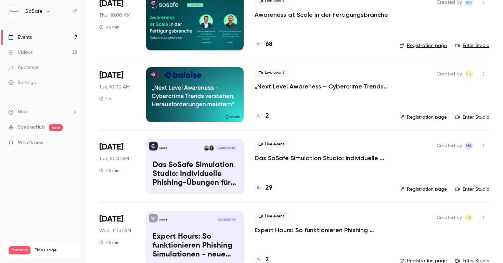
click at [482, 73] on icon "button" at bounding box center [483, 74] width 5 height 5
click at [467, 105] on li "Invite to Studio" at bounding box center [452, 109] width 74 height 18
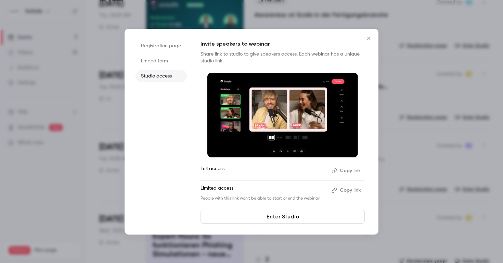
click at [157, 55] on li "Embed form" at bounding box center [161, 61] width 51 height 12
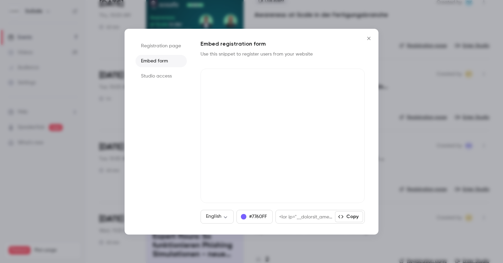
click at [160, 46] on li "Registration page" at bounding box center [161, 46] width 51 height 12
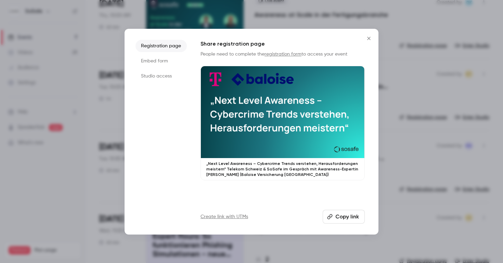
click at [289, 52] on link "registration form" at bounding box center [283, 54] width 37 height 5
click at [370, 39] on icon "Close" at bounding box center [369, 38] width 8 height 5
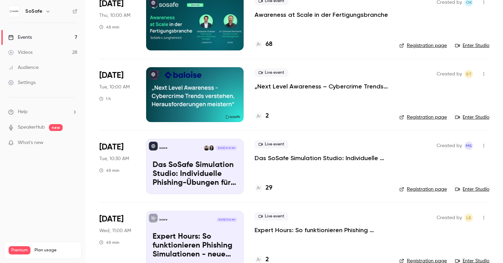
click at [485, 72] on icon "button" at bounding box center [483, 74] width 5 height 5
click at [485, 72] on div at bounding box center [251, 131] width 503 height 263
click at [485, 72] on icon "button" at bounding box center [483, 74] width 5 height 5
click at [457, 93] on div "Share" at bounding box center [458, 91] width 52 height 7
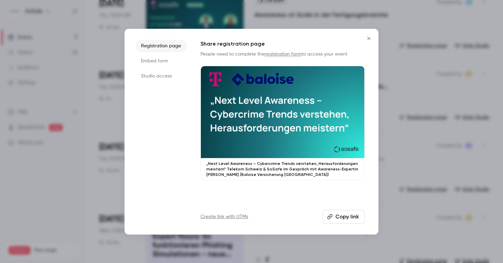
click at [355, 42] on h1 "Share registration page" at bounding box center [283, 44] width 164 height 8
click at [361, 38] on div "Registration page Embed form Studio access Share registration page People need …" at bounding box center [252, 131] width 254 height 205
click at [368, 37] on icon "Close" at bounding box center [368, 38] width 3 height 3
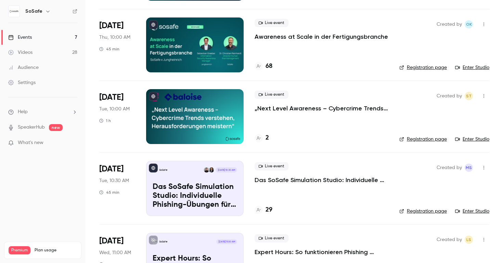
scroll to position [182, 0]
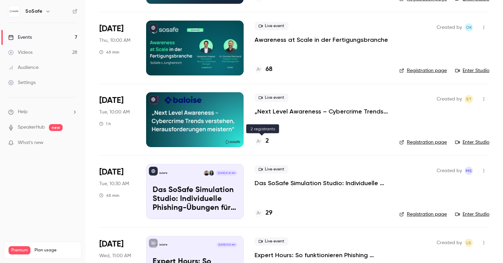
click at [261, 141] on div at bounding box center [259, 141] width 8 height 8
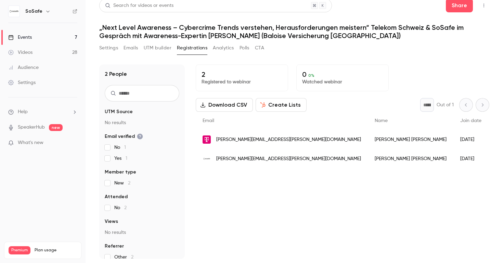
scroll to position [7, 0]
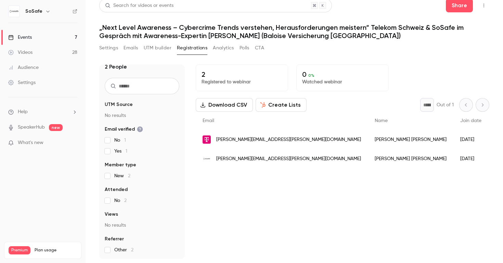
click at [112, 45] on button "Settings" at bounding box center [108, 47] width 19 height 11
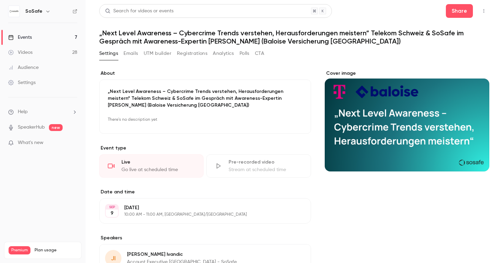
click at [484, 10] on icon "button" at bounding box center [483, 11] width 5 height 5
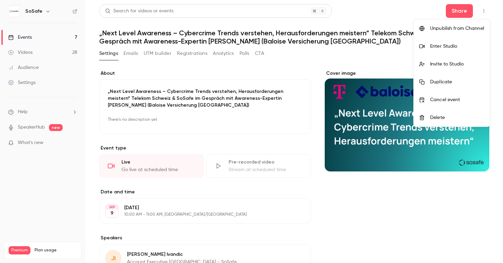
click at [484, 10] on div at bounding box center [251, 131] width 503 height 263
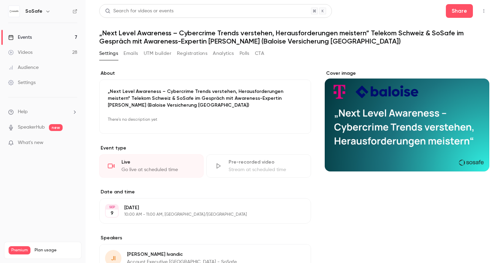
click at [23, 10] on div "SoSafe" at bounding box center [42, 11] width 69 height 12
click at [74, 12] on icon at bounding box center [75, 11] width 5 height 5
click at [39, 111] on li "Help" at bounding box center [42, 111] width 69 height 7
click at [110, 104] on link "Talk to [GEOGRAPHIC_DATA]" at bounding box center [126, 104] width 75 height 18
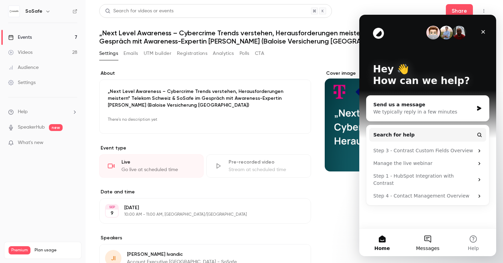
click at [431, 240] on button "Messages" at bounding box center [428, 241] width 46 height 27
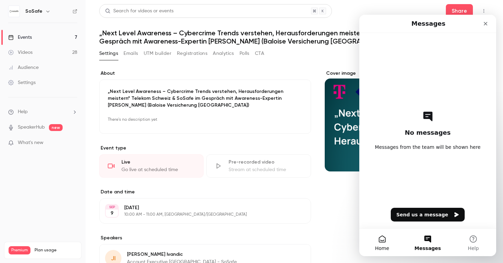
click at [382, 241] on button "Home" at bounding box center [383, 241] width 46 height 27
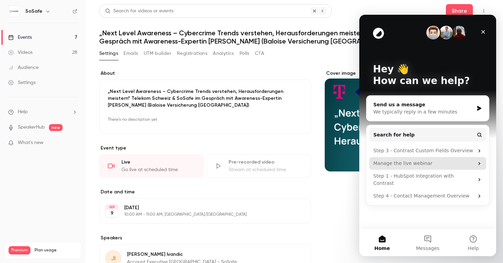
click at [478, 162] on icon "Intercom messenger" at bounding box center [479, 163] width 5 height 5
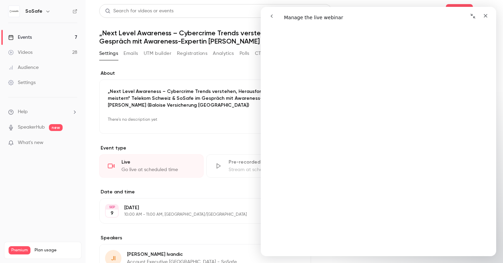
scroll to position [2332, 0]
click at [180, 118] on p "There's no description yet" at bounding box center [205, 119] width 195 height 11
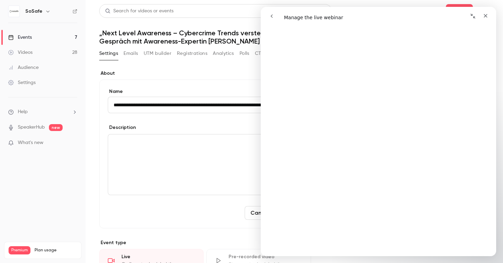
scroll to position [0, 247]
click at [488, 15] on icon "Close" at bounding box center [485, 15] width 5 height 5
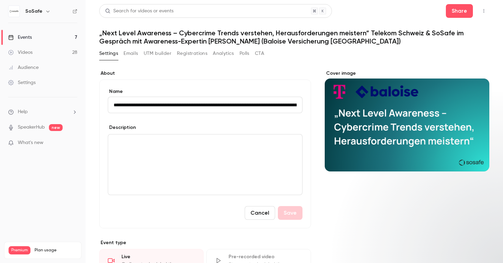
scroll to position [0, 0]
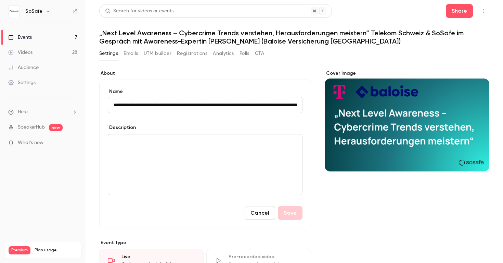
click at [491, 8] on main "**********" at bounding box center [295, 131] width 418 height 263
click at [488, 9] on button "button" at bounding box center [484, 10] width 11 height 11
